Goal: Information Seeking & Learning: Learn about a topic

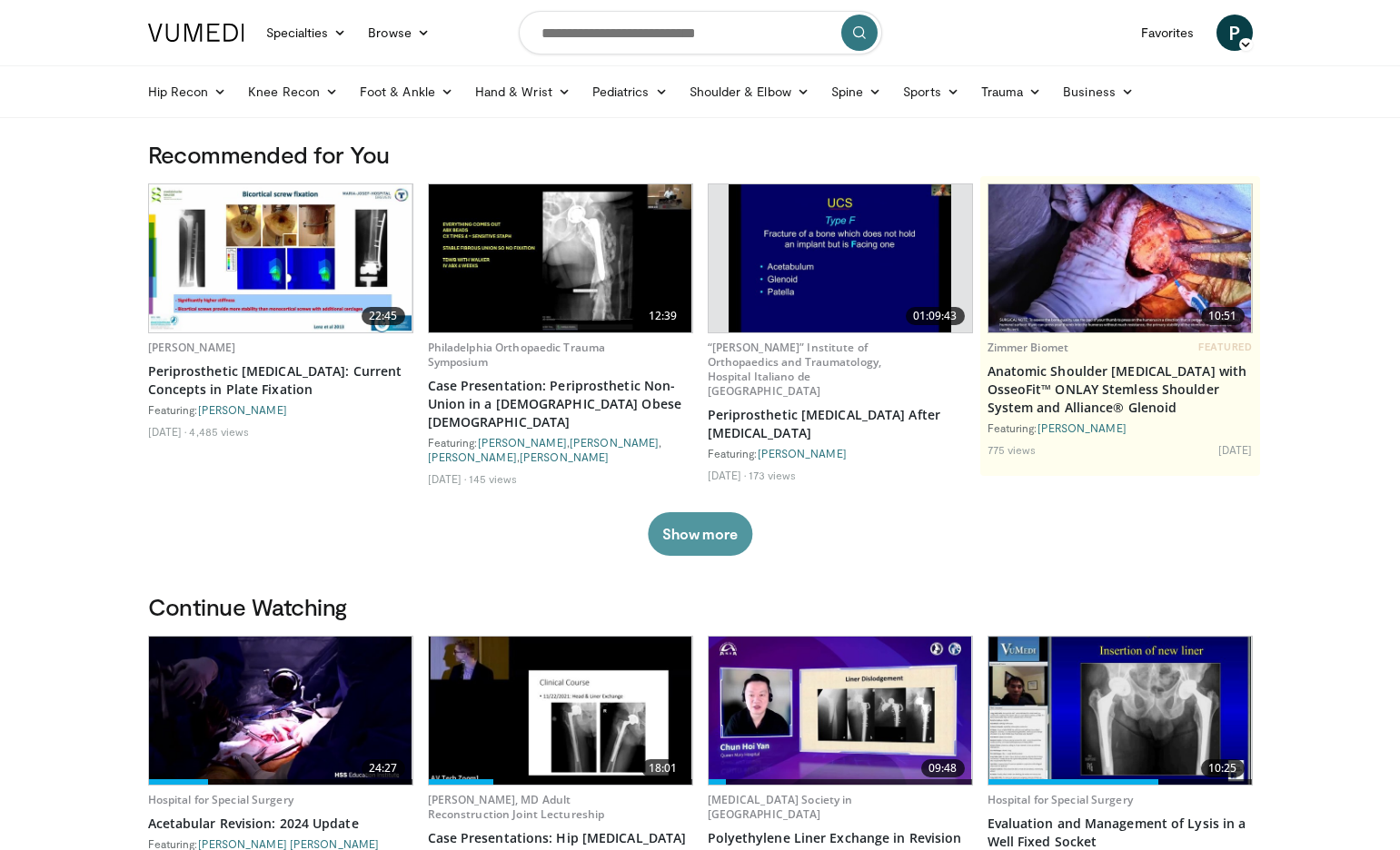
click at [719, 513] on button "Show more" at bounding box center [700, 534] width 105 height 44
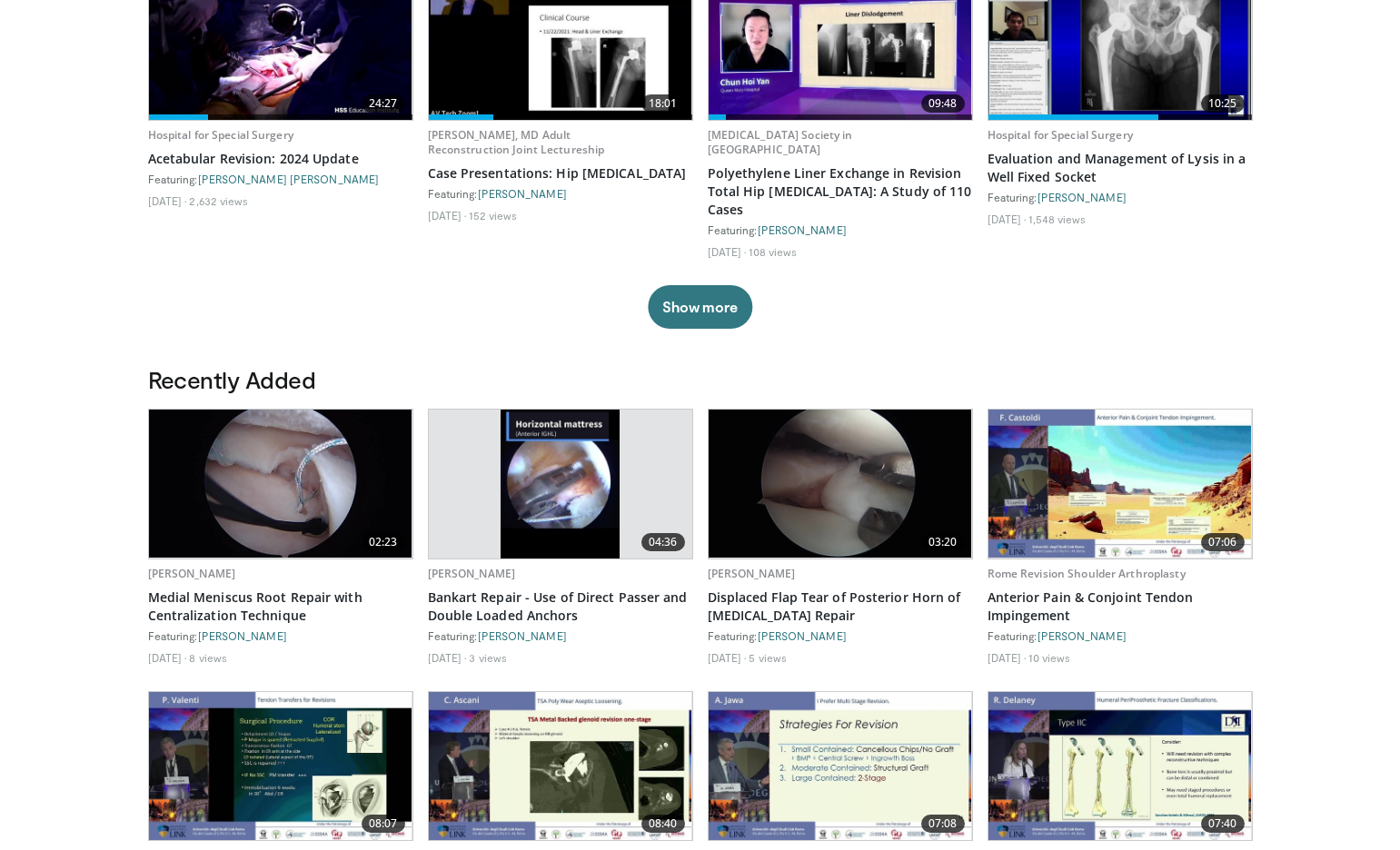
scroll to position [908, 0]
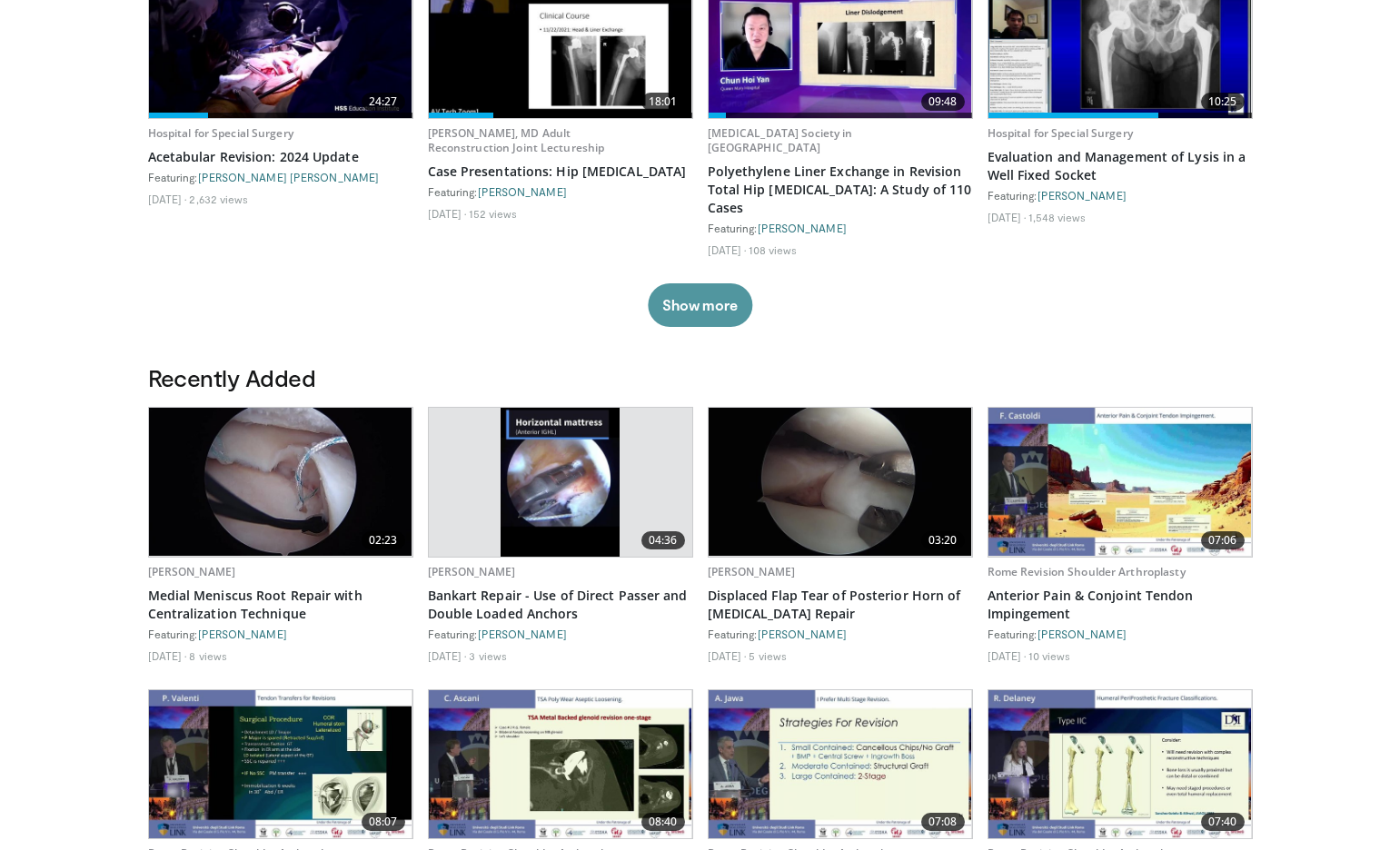
click at [698, 283] on button "Show more" at bounding box center [700, 305] width 105 height 44
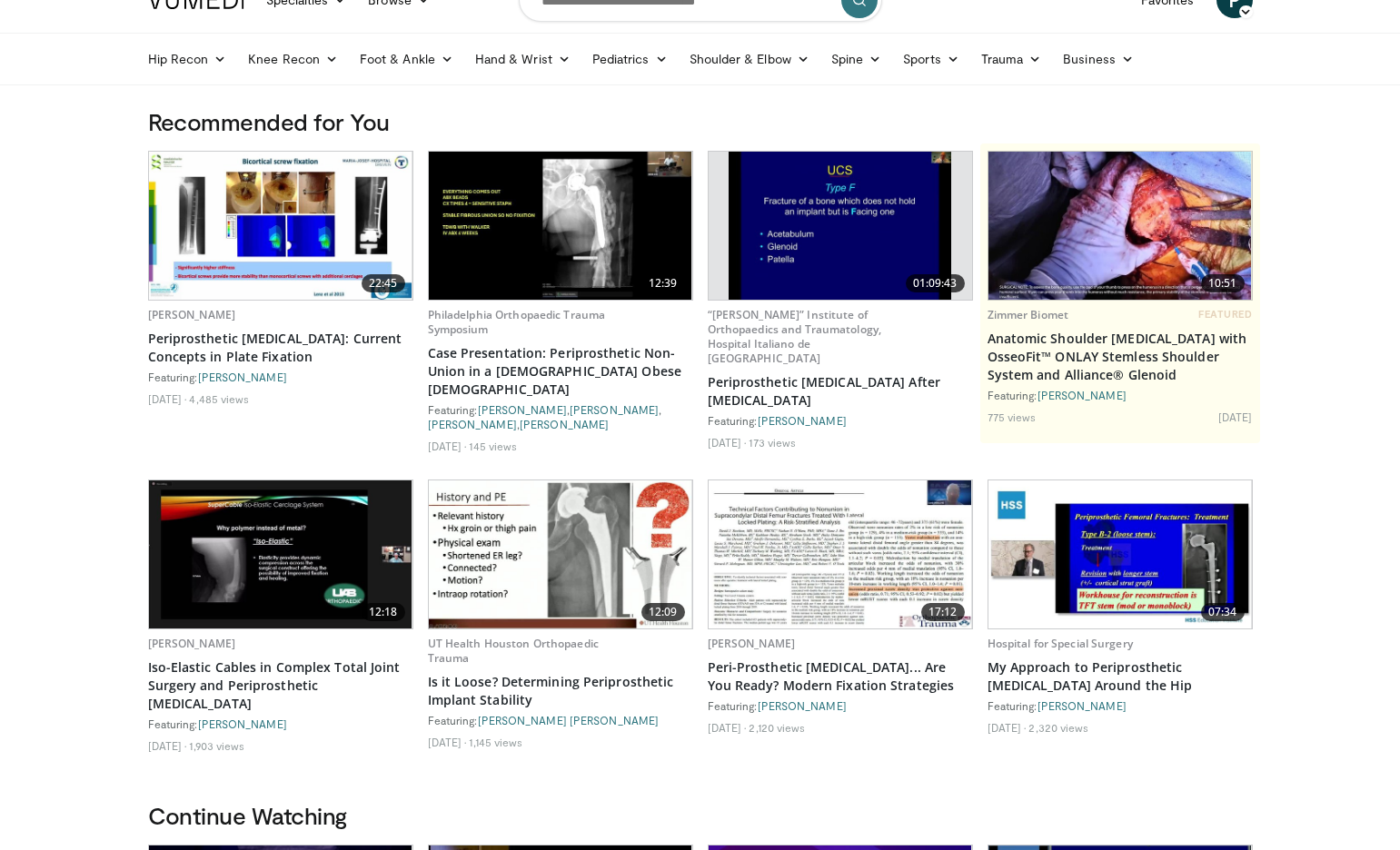
scroll to position [0, 0]
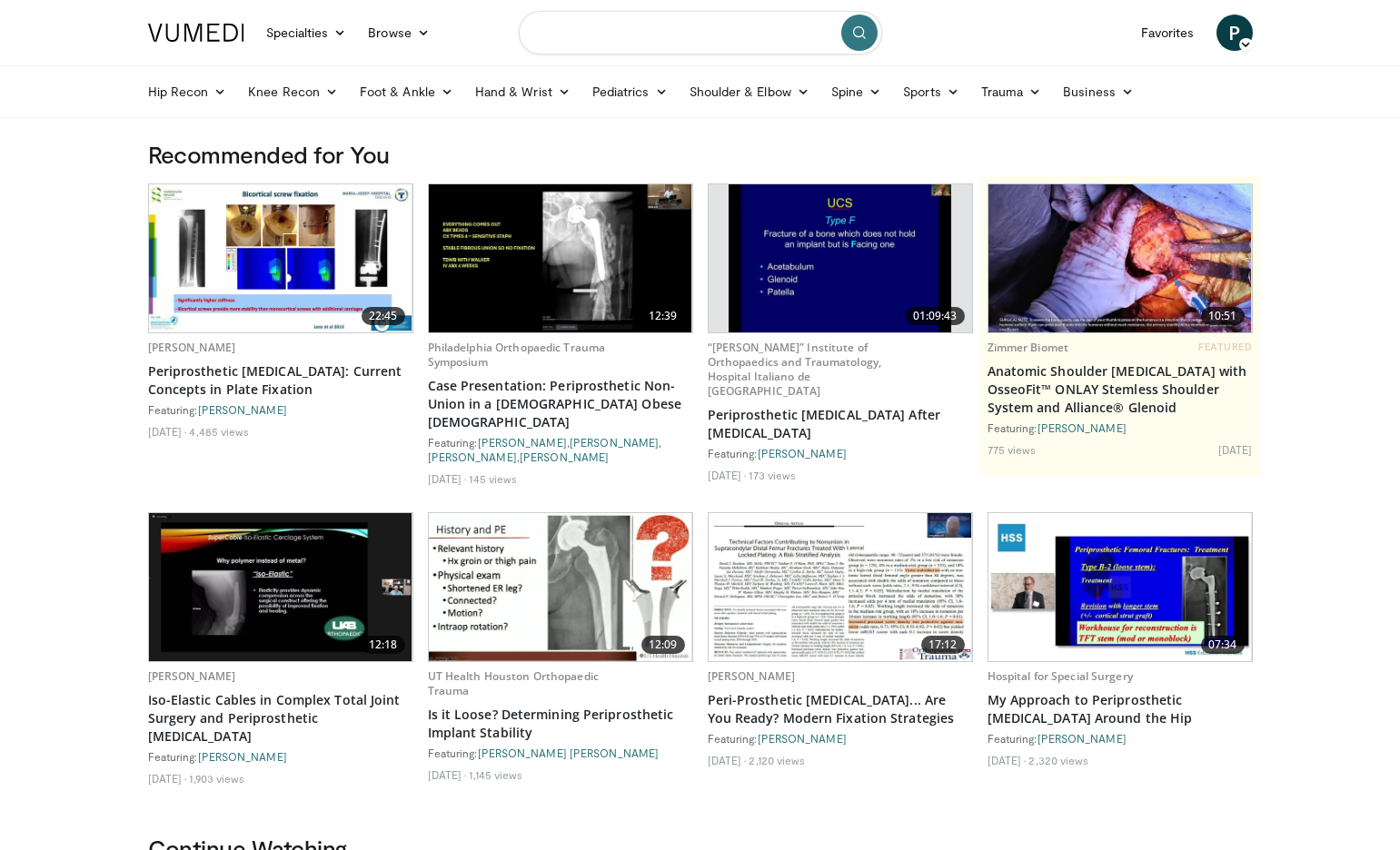
click at [658, 41] on input "Search topics, interventions" at bounding box center [700, 33] width 363 height 44
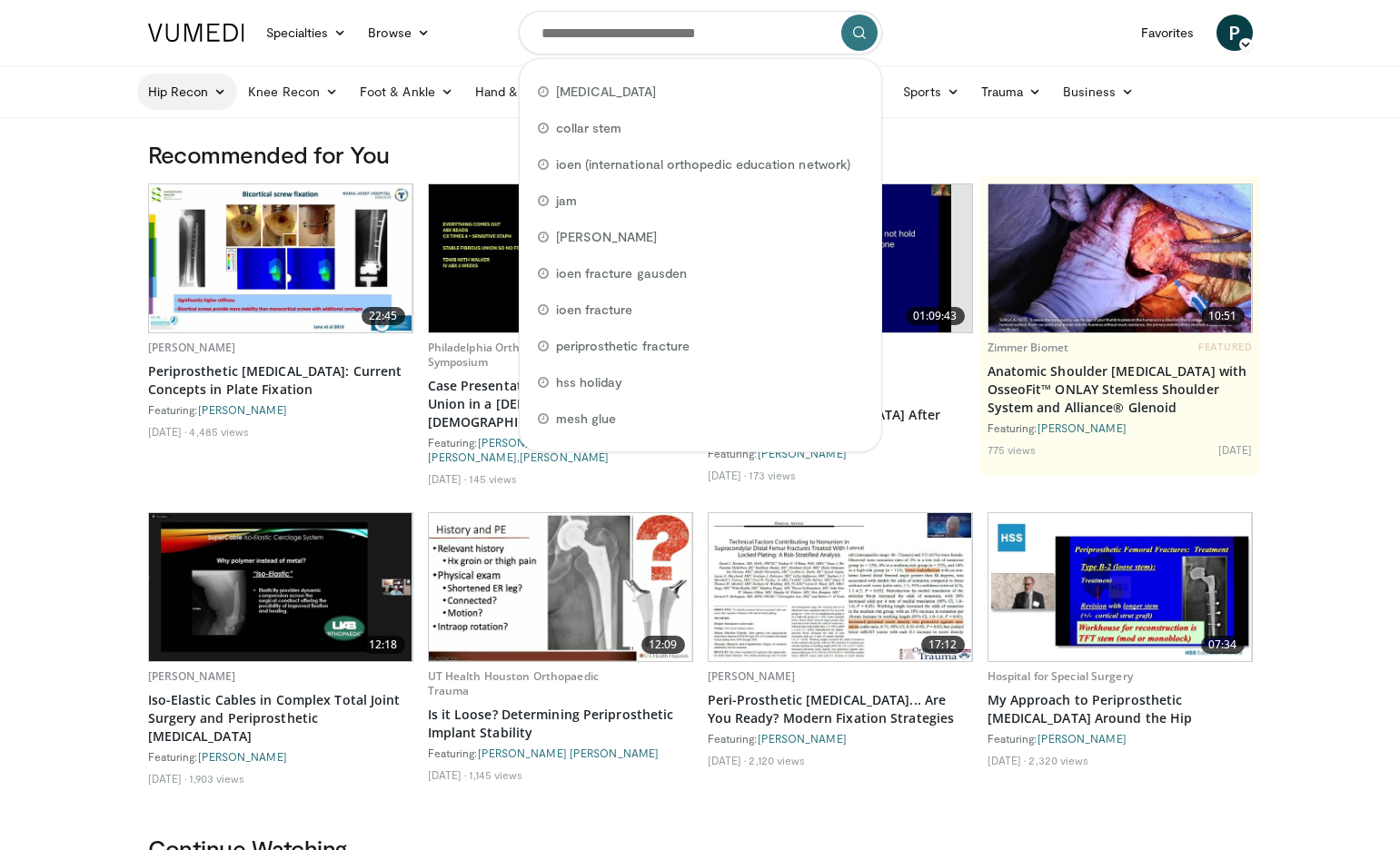
click at [191, 97] on link "Hip Recon" at bounding box center [188, 91] width 101 height 37
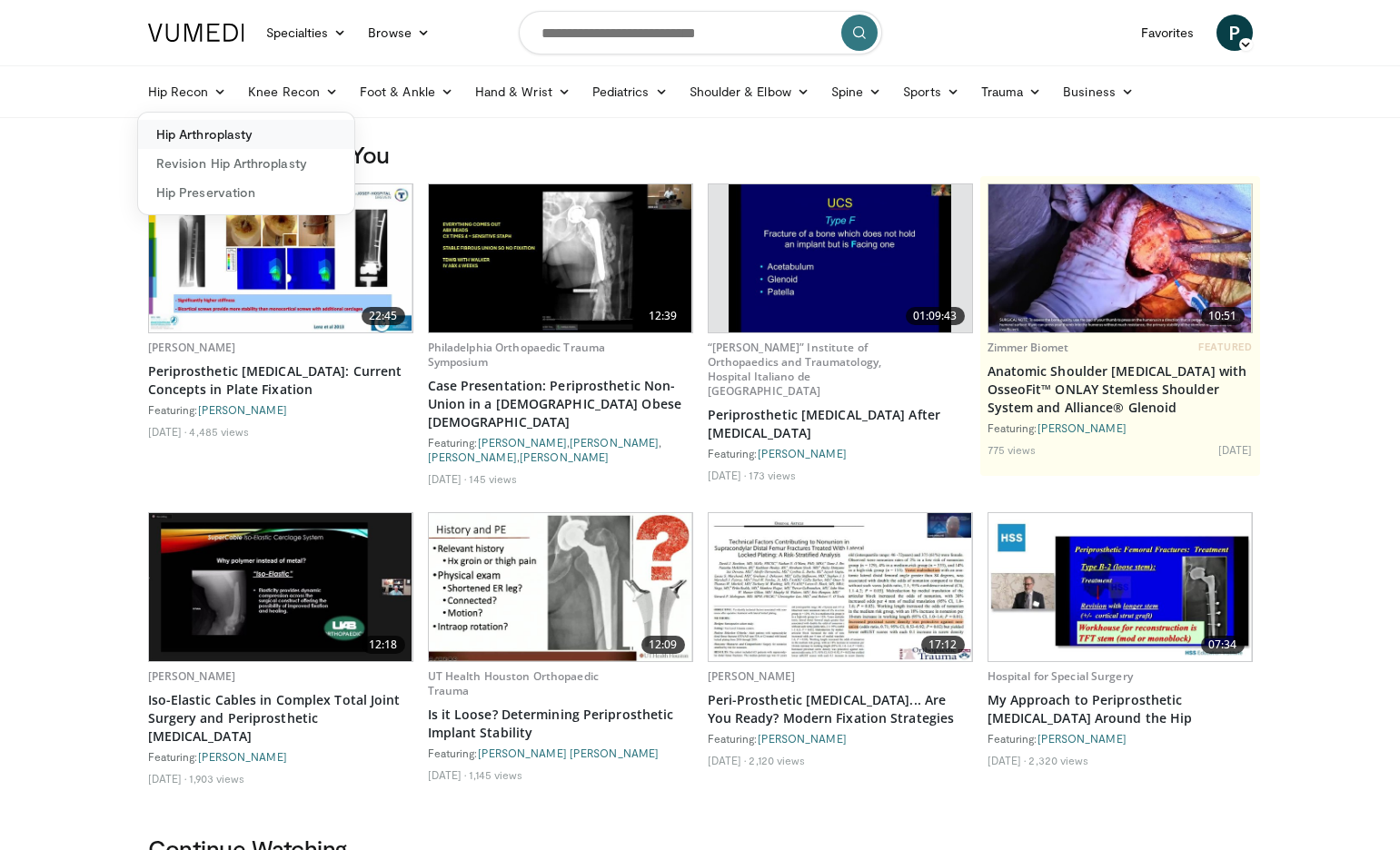
click at [188, 138] on link "Hip Arthroplasty" at bounding box center [246, 134] width 216 height 29
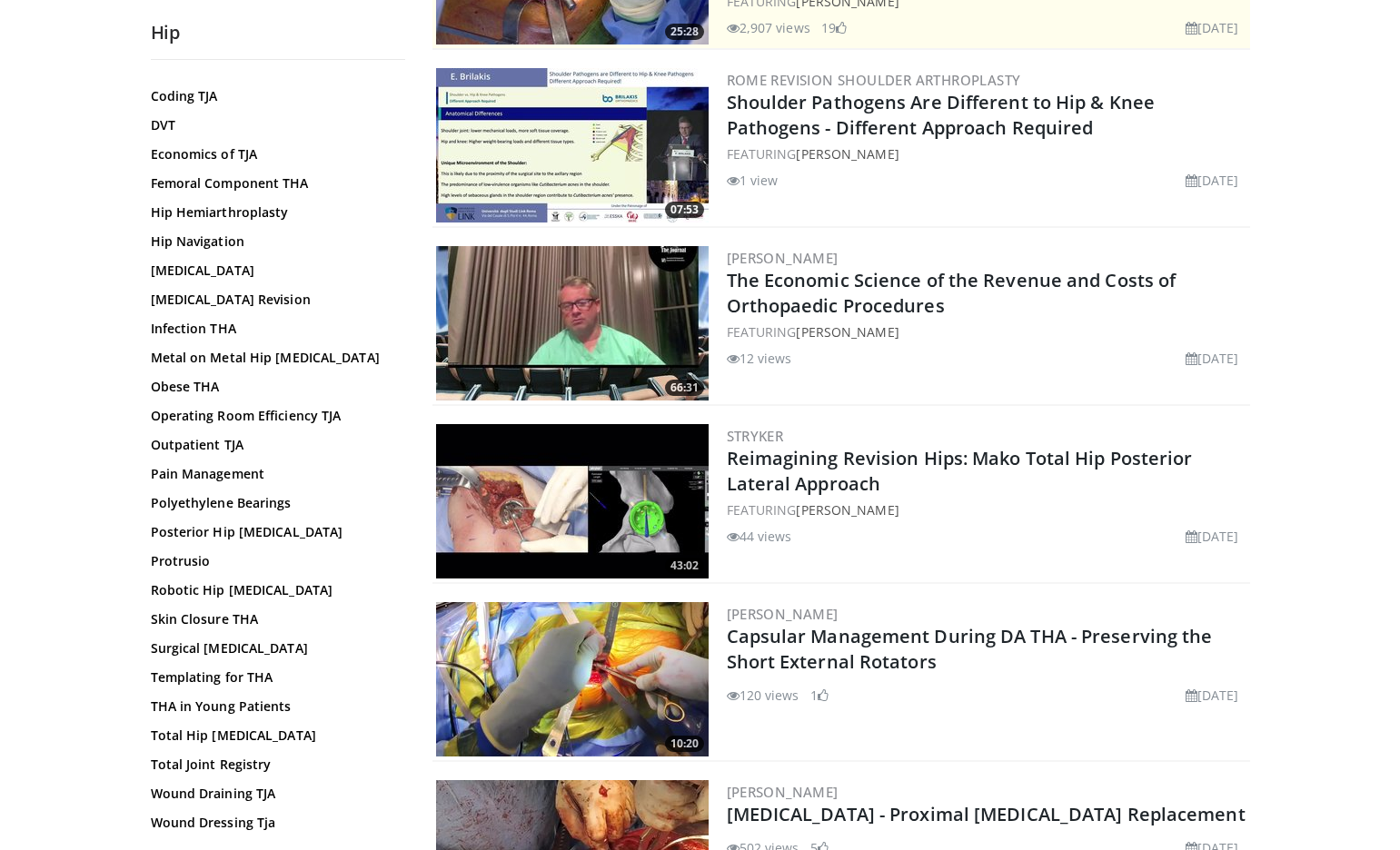
scroll to position [272, 0]
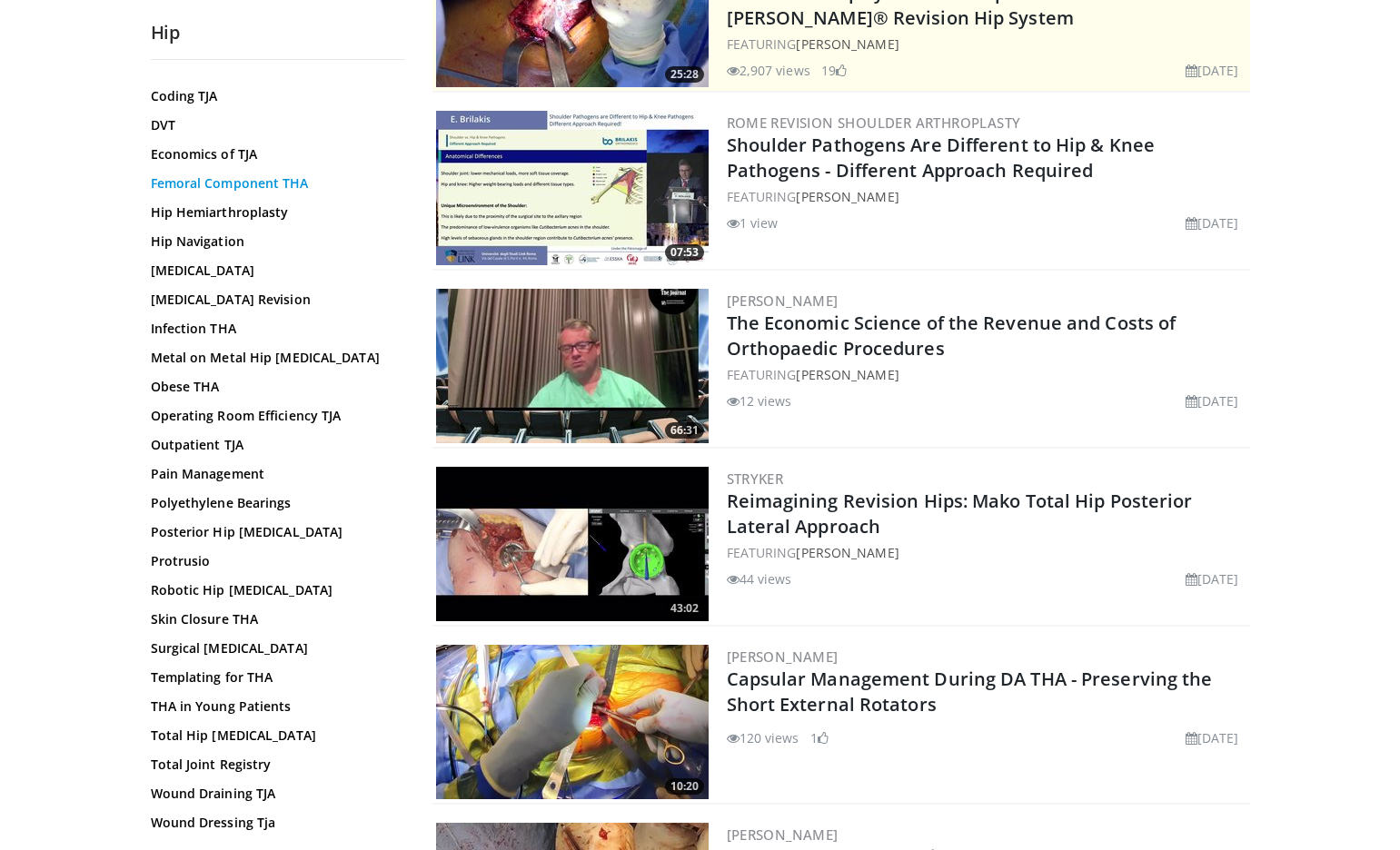
click at [204, 185] on link "Femoral Component THA" at bounding box center [273, 183] width 246 height 18
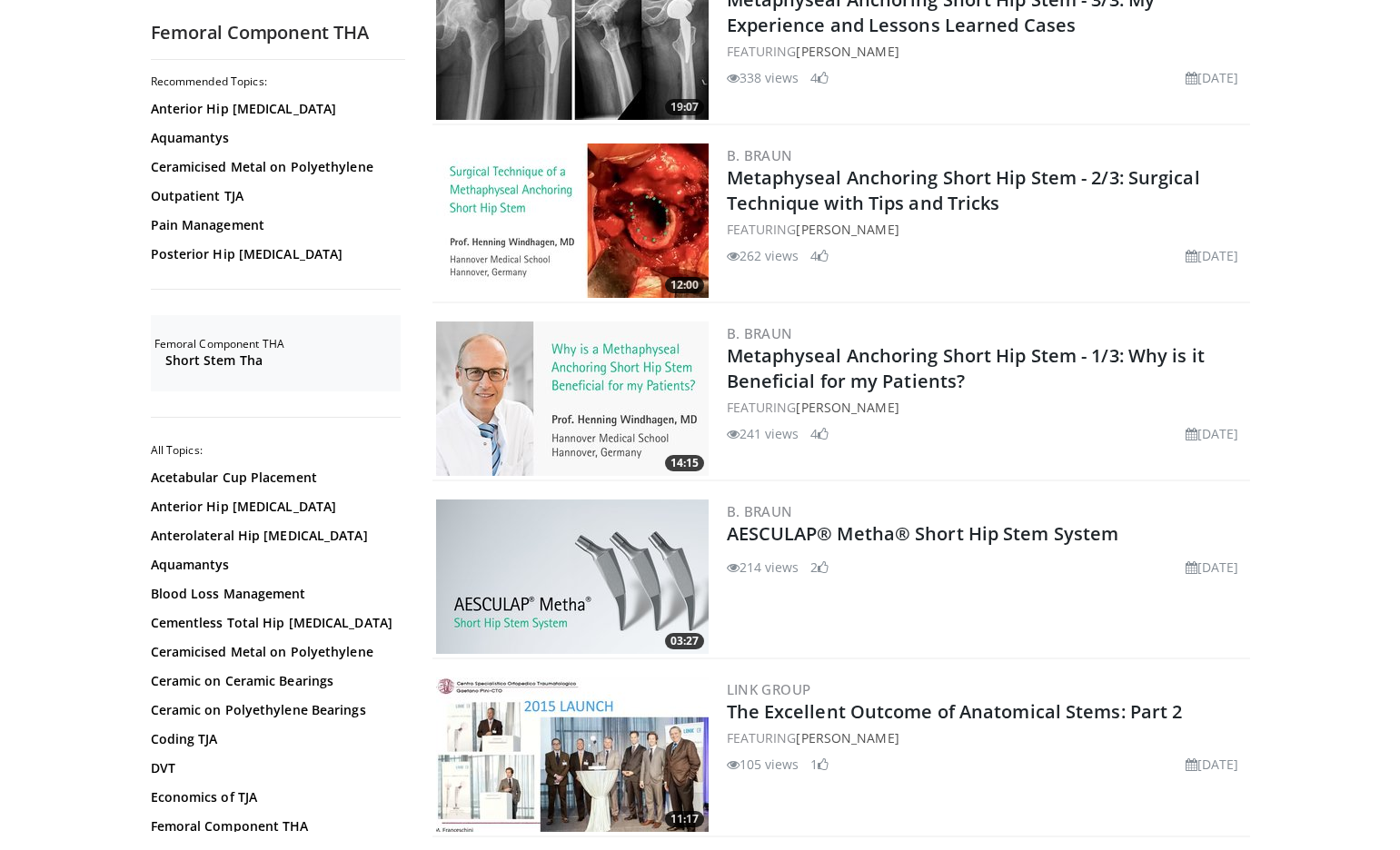
scroll to position [3905, 0]
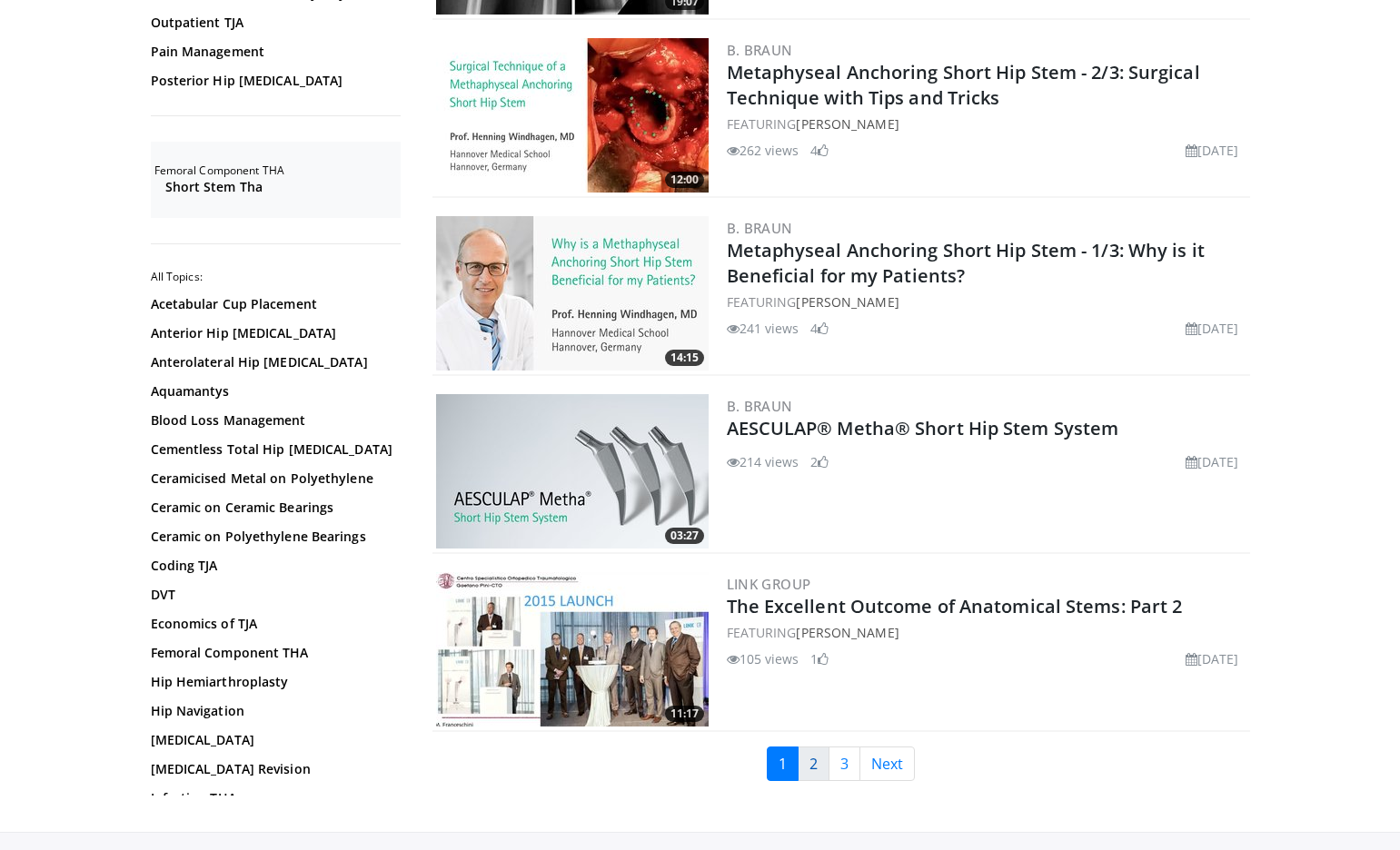
click at [812, 758] on link "2" at bounding box center [814, 763] width 32 height 35
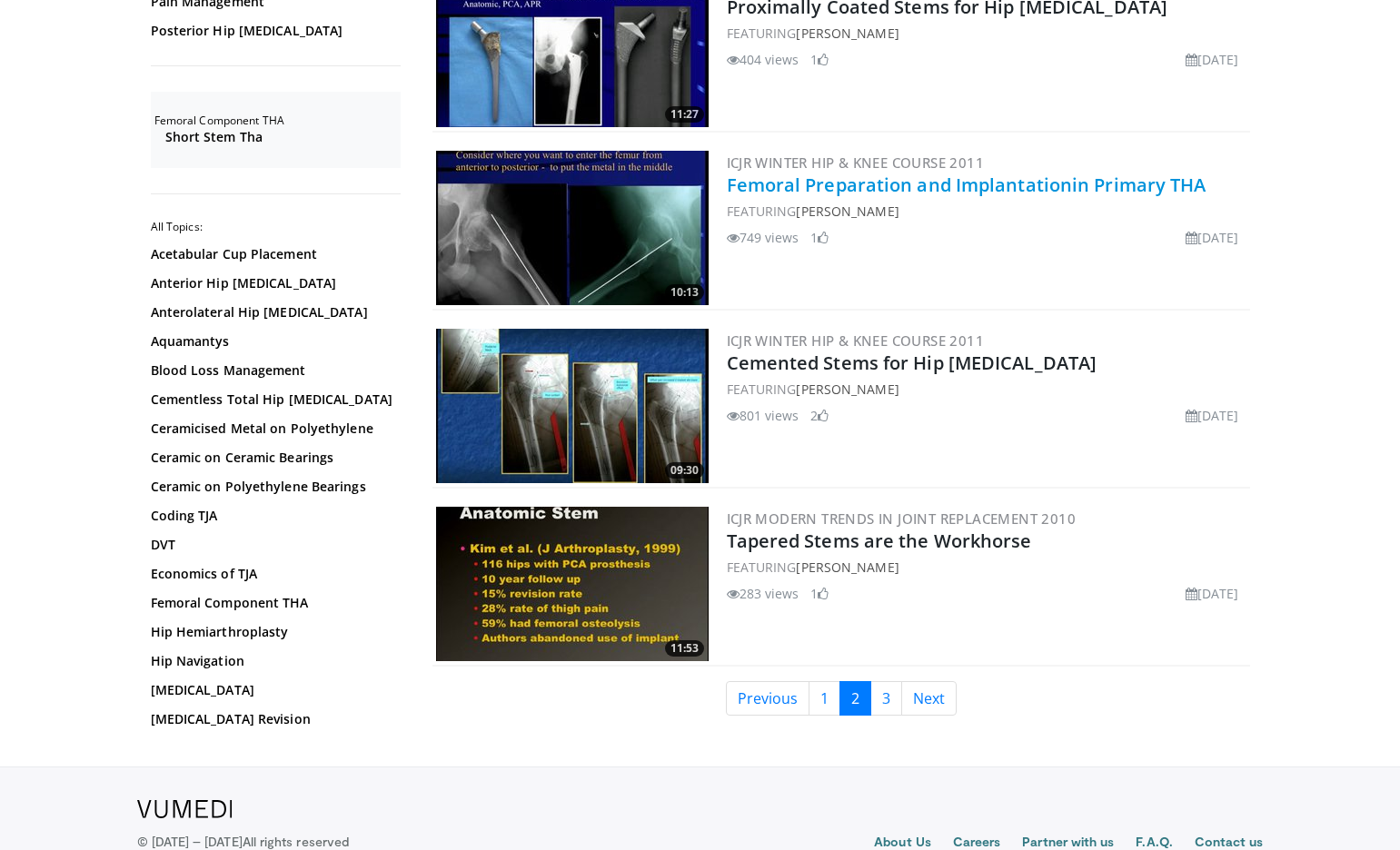
scroll to position [3996, 0]
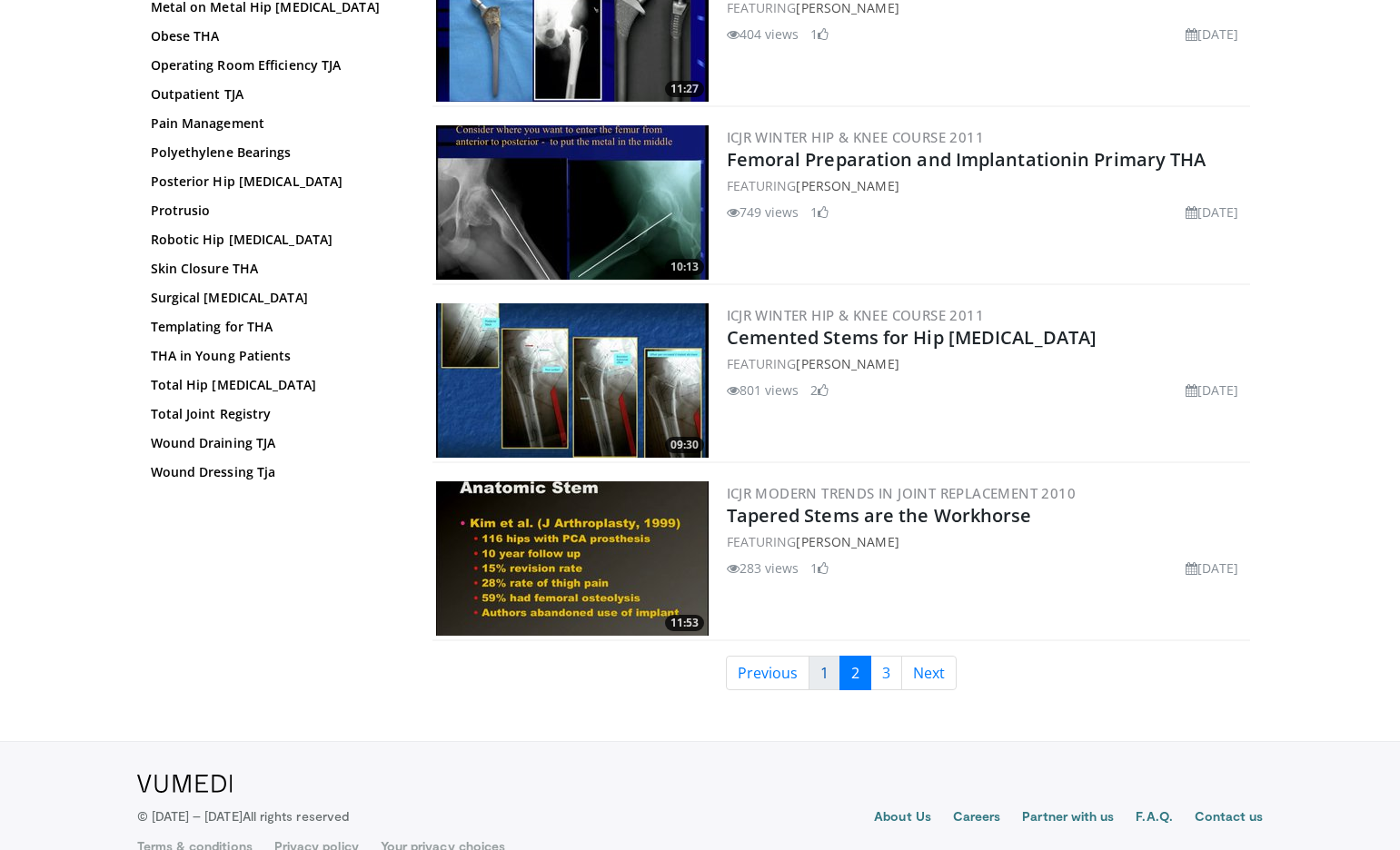
click at [814, 666] on link "1" at bounding box center [825, 673] width 32 height 35
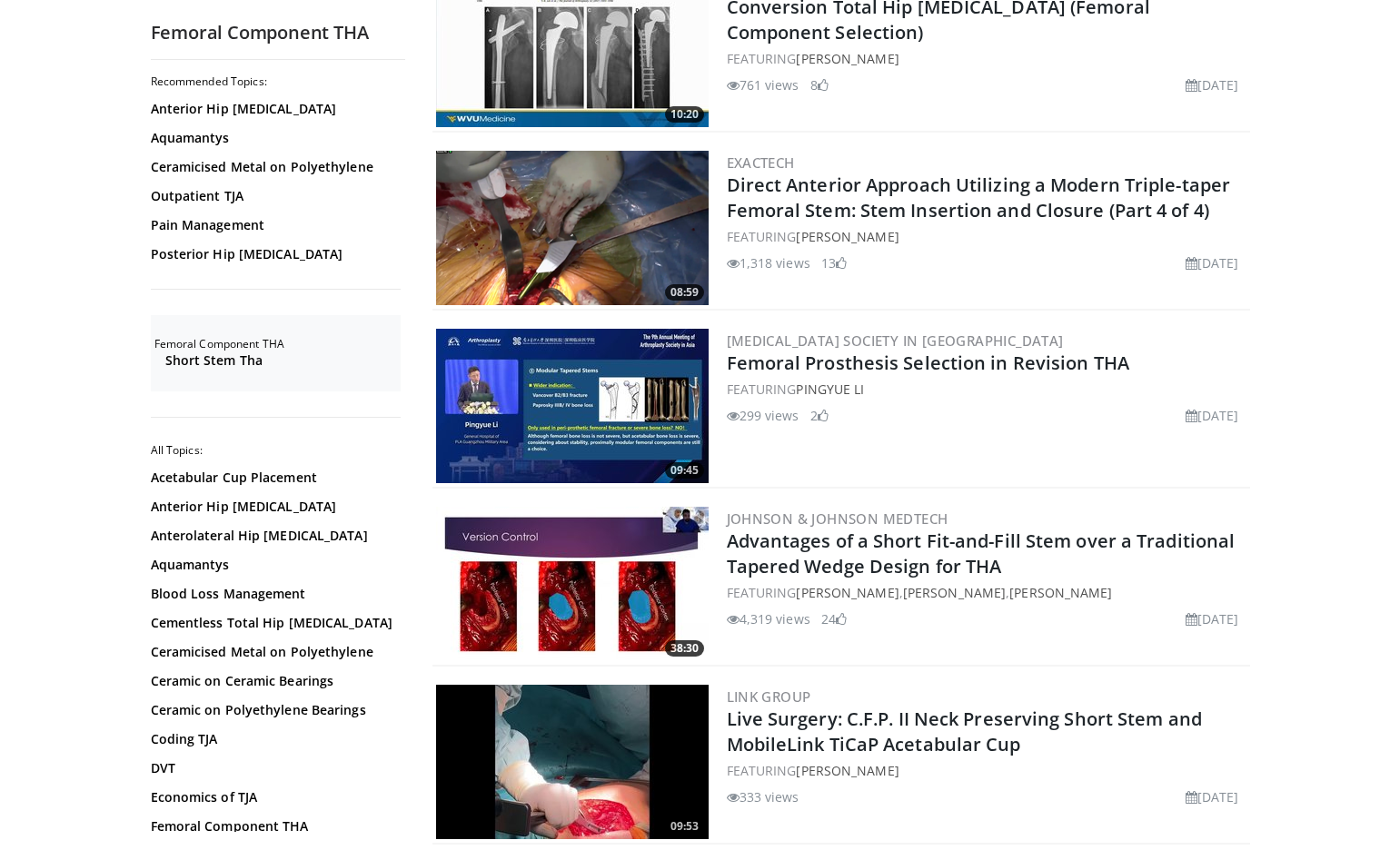
scroll to position [454, 0]
